Goal: Check status: Check status

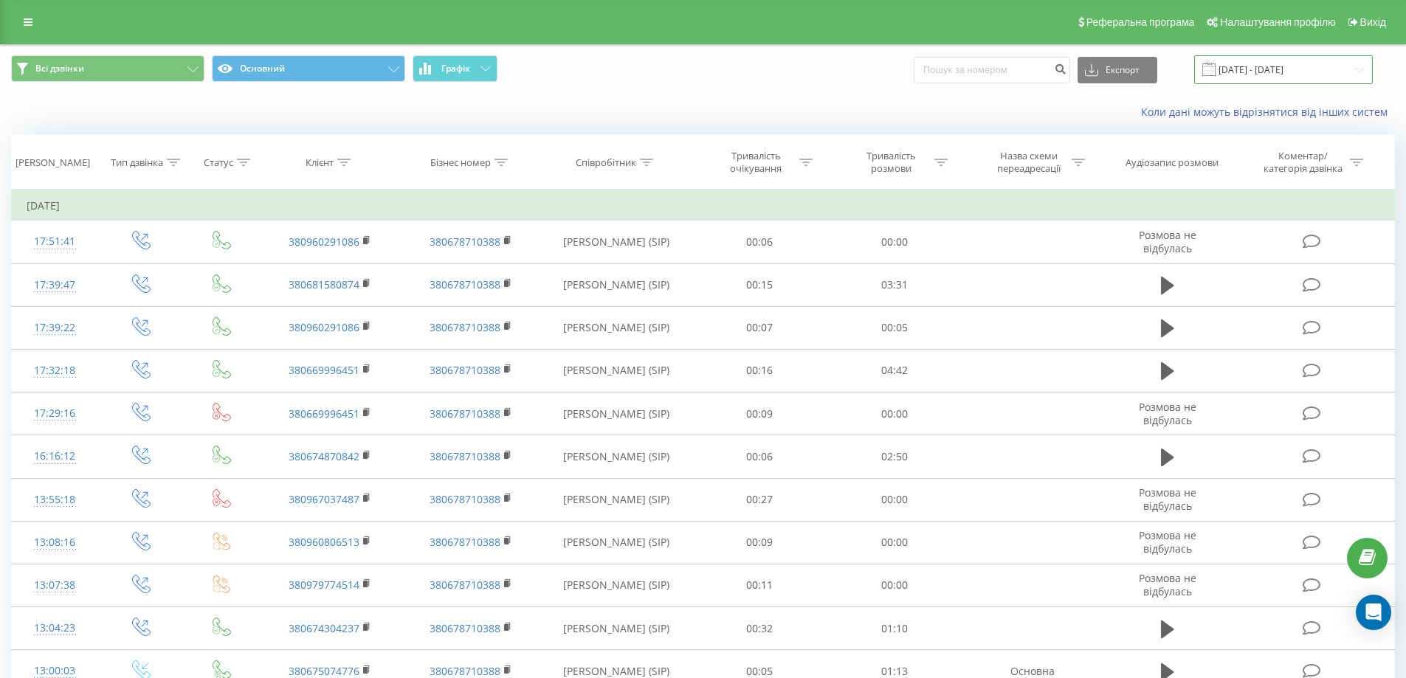
click at [1255, 72] on input "[DATE] - [DATE]" at bounding box center [1284, 69] width 179 height 29
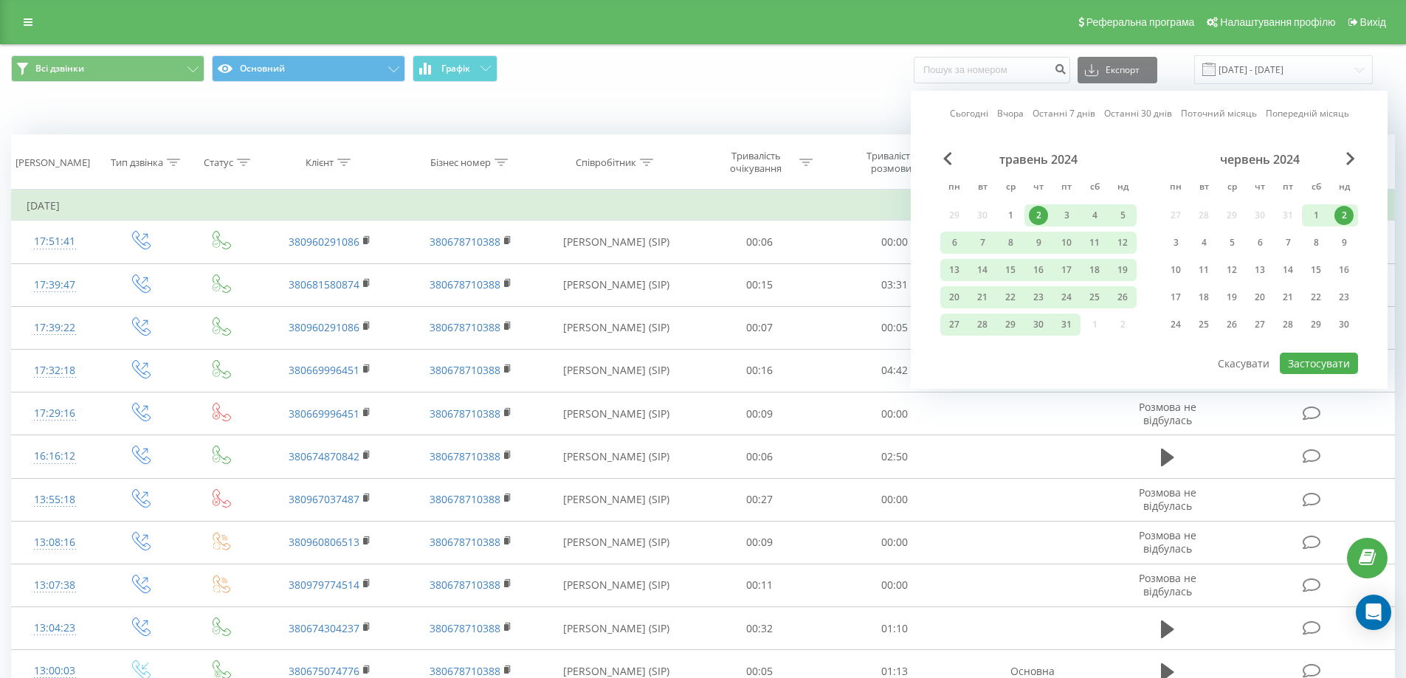
click at [1054, 112] on link "Останні 7 днів" at bounding box center [1064, 113] width 63 height 14
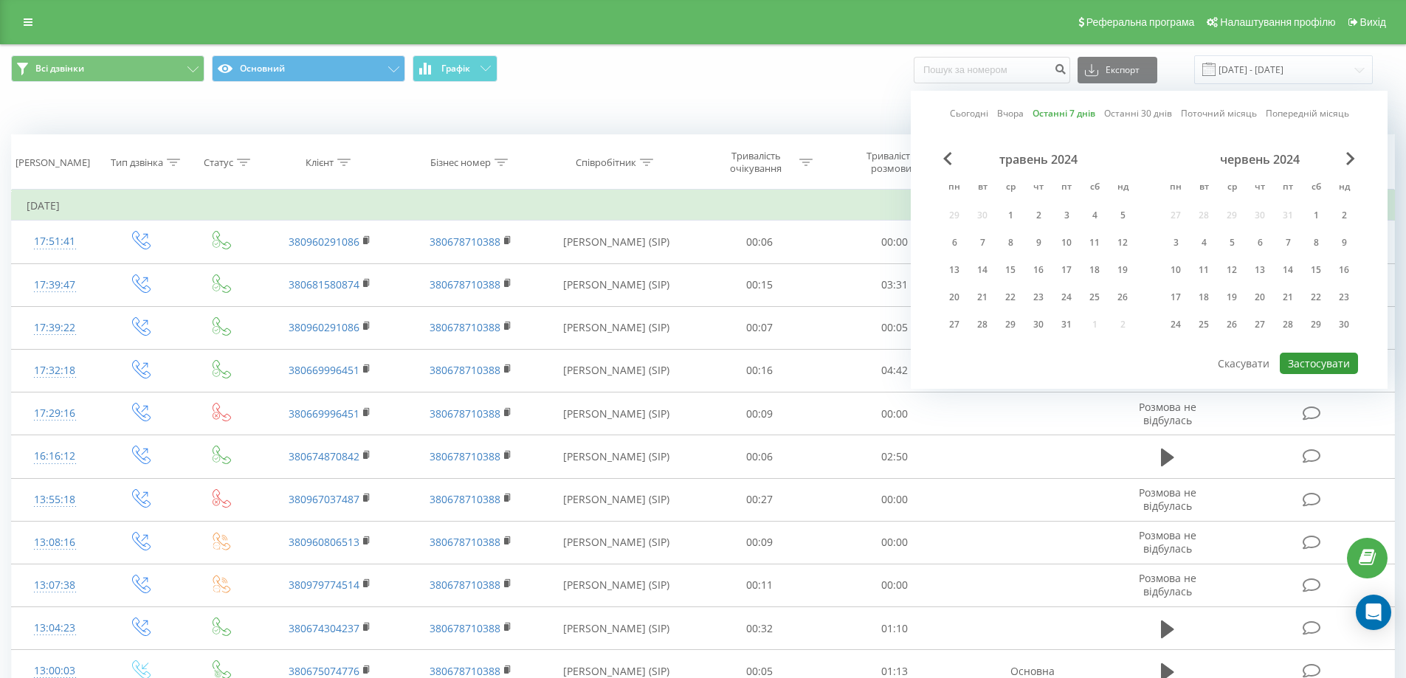
click at [1339, 360] on button "Застосувати" at bounding box center [1319, 363] width 78 height 21
type input "[DATE] - [DATE]"
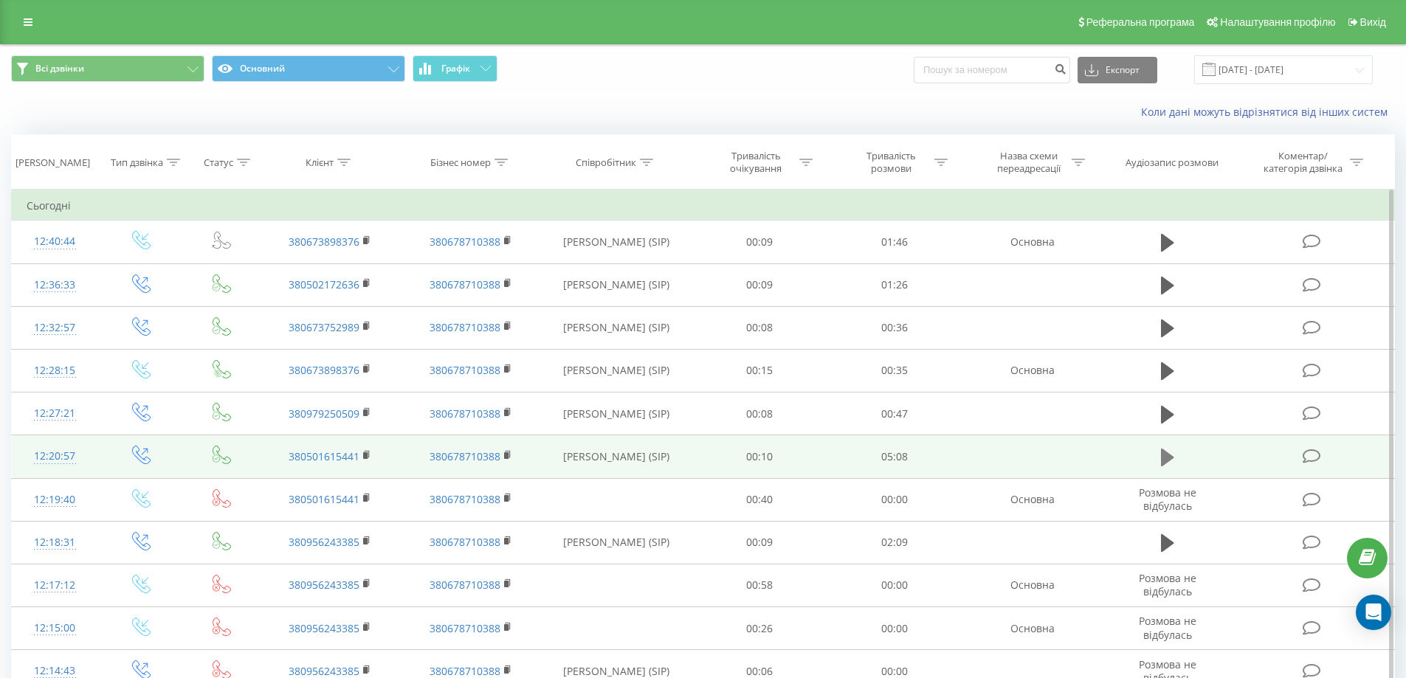
click at [1165, 458] on icon at bounding box center [1167, 458] width 13 height 18
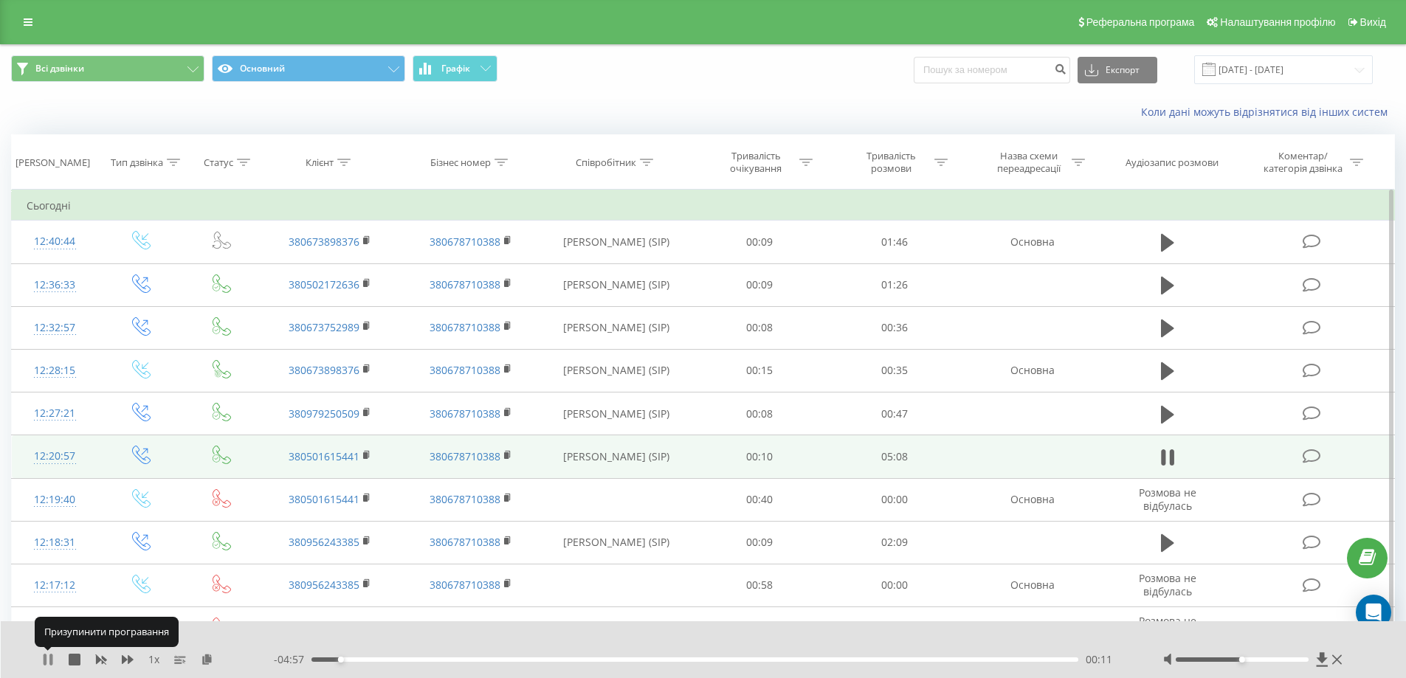
click at [44, 662] on icon at bounding box center [45, 660] width 3 height 12
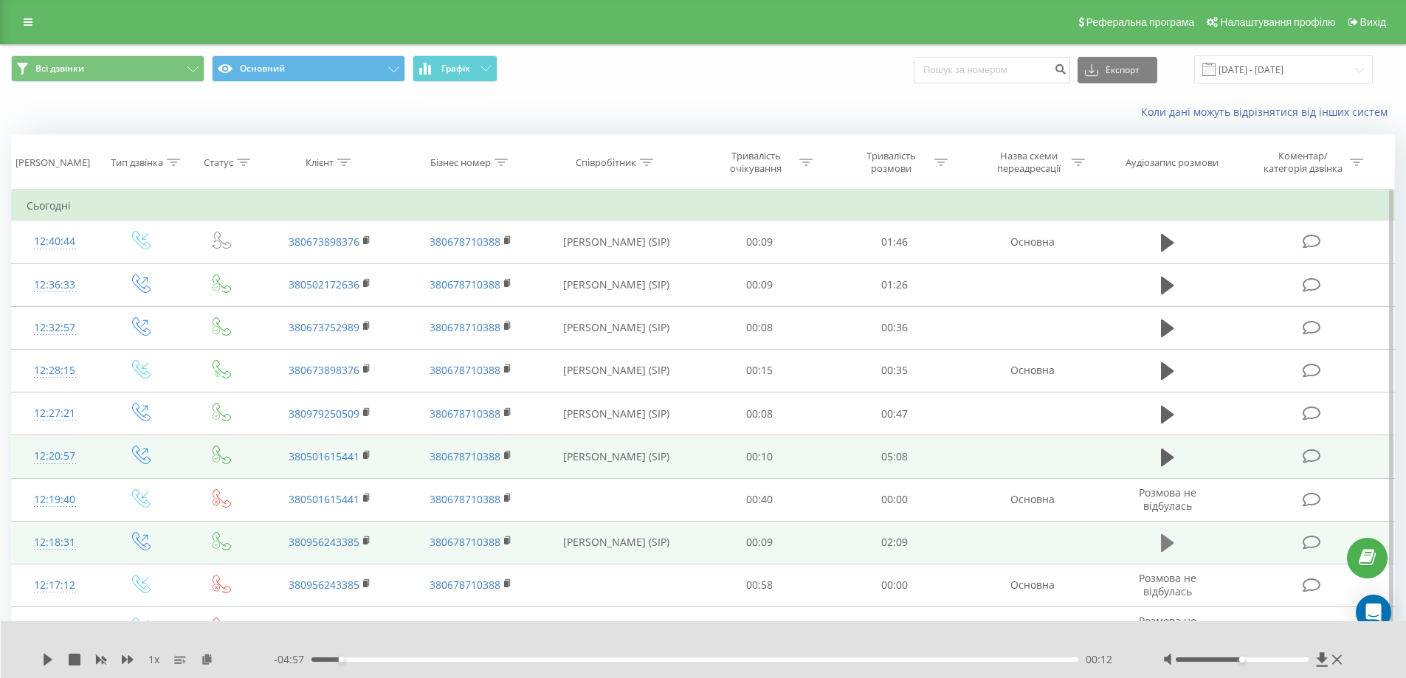
click at [1172, 540] on icon at bounding box center [1167, 543] width 13 height 21
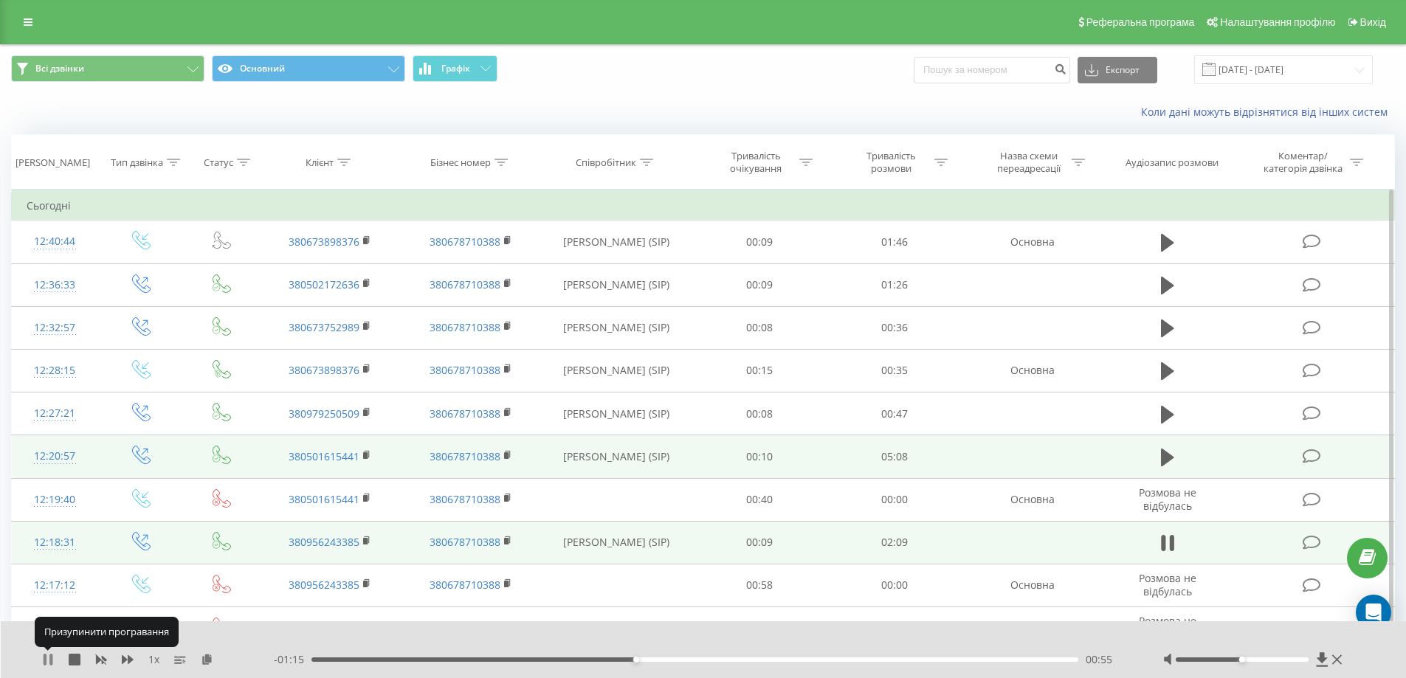
click at [47, 656] on icon at bounding box center [45, 660] width 3 height 12
click at [1166, 545] on icon at bounding box center [1167, 544] width 13 height 18
click at [1169, 541] on icon at bounding box center [1167, 543] width 13 height 21
